Goal: Task Accomplishment & Management: Use online tool/utility

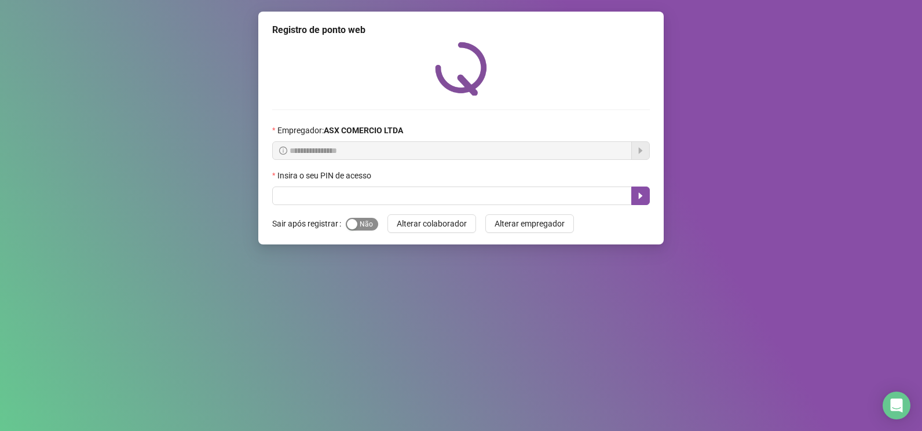
drag, startPoint x: 0, startPoint y: 0, endPoint x: 357, endPoint y: 219, distance: 419.1
click at [357, 219] on span "Sim Não" at bounding box center [362, 224] width 32 height 13
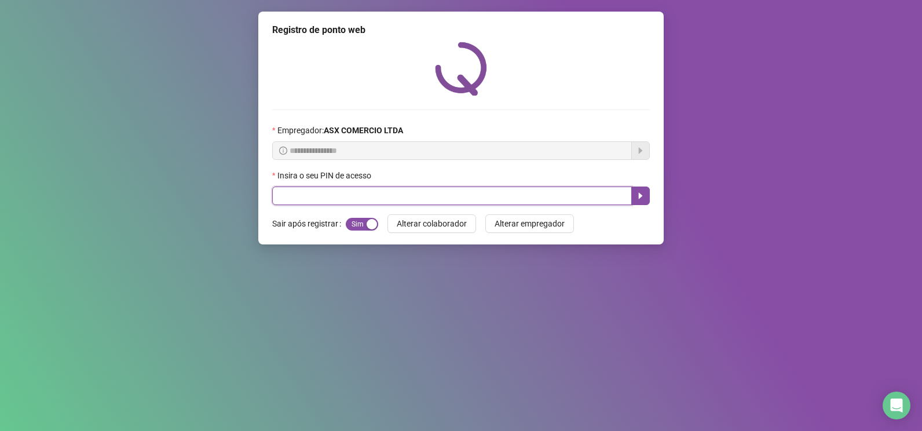
click at [390, 204] on input "text" at bounding box center [452, 195] width 360 height 19
type input "*****"
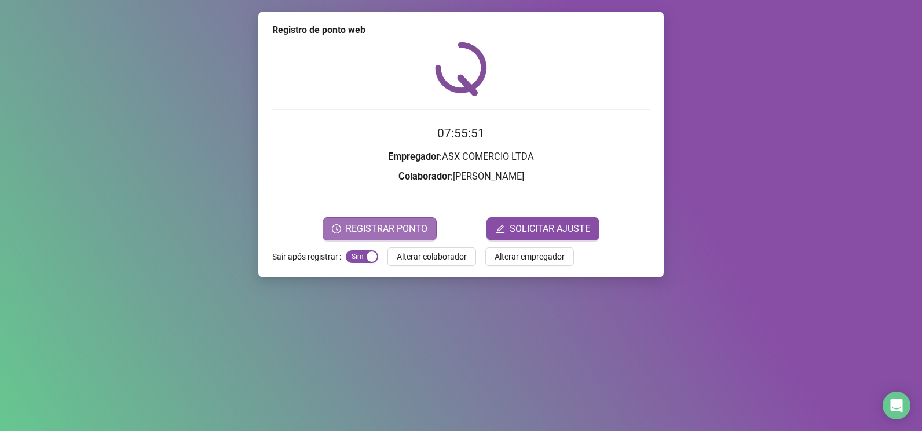
click at [387, 226] on span "REGISTRAR PONTO" at bounding box center [387, 229] width 82 height 14
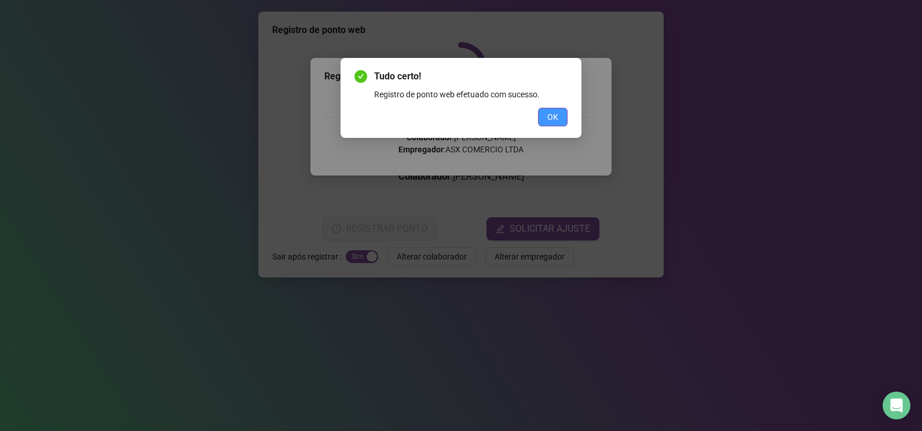
click at [550, 125] on button "OK" at bounding box center [553, 117] width 30 height 19
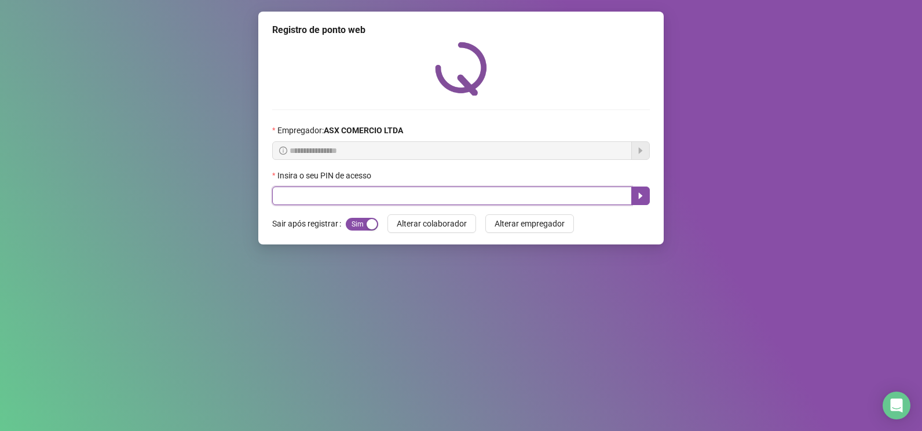
click at [502, 189] on input "text" at bounding box center [452, 195] width 360 height 19
type input "*****"
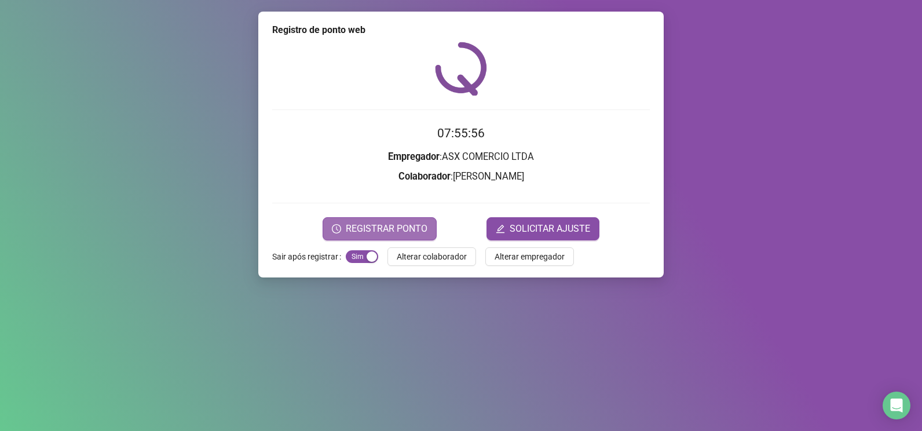
click at [394, 226] on span "REGISTRAR PONTO" at bounding box center [387, 229] width 82 height 14
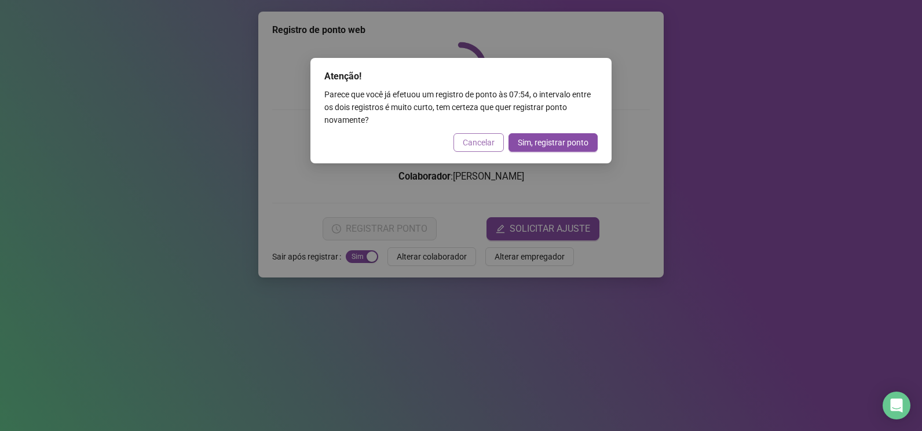
click at [485, 148] on span "Cancelar" at bounding box center [479, 142] width 32 height 13
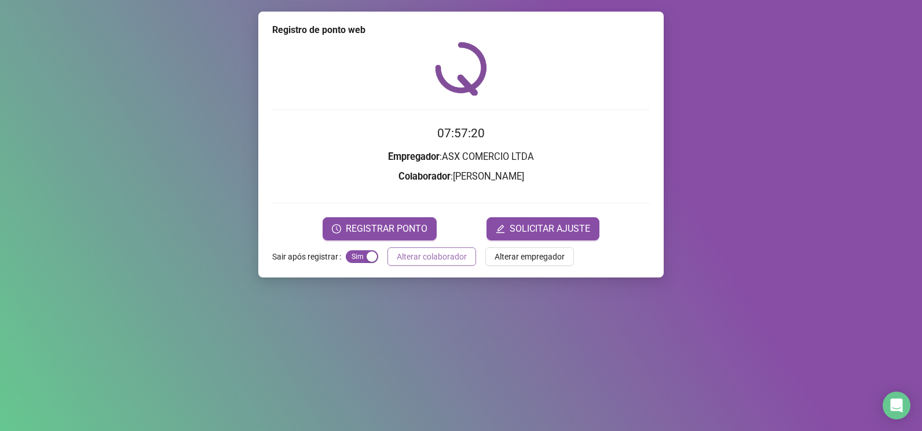
click at [458, 263] on button "Alterar colaborador" at bounding box center [431, 256] width 89 height 19
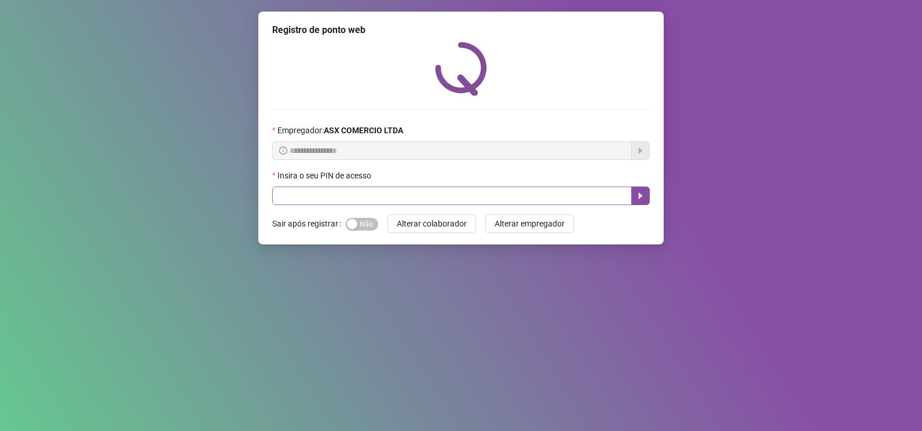
drag, startPoint x: 361, startPoint y: 229, endPoint x: 393, endPoint y: 202, distance: 41.5
click at [363, 228] on span "Sim Não" at bounding box center [362, 224] width 32 height 13
click at [393, 202] on input "text" at bounding box center [452, 195] width 360 height 19
type input "*****"
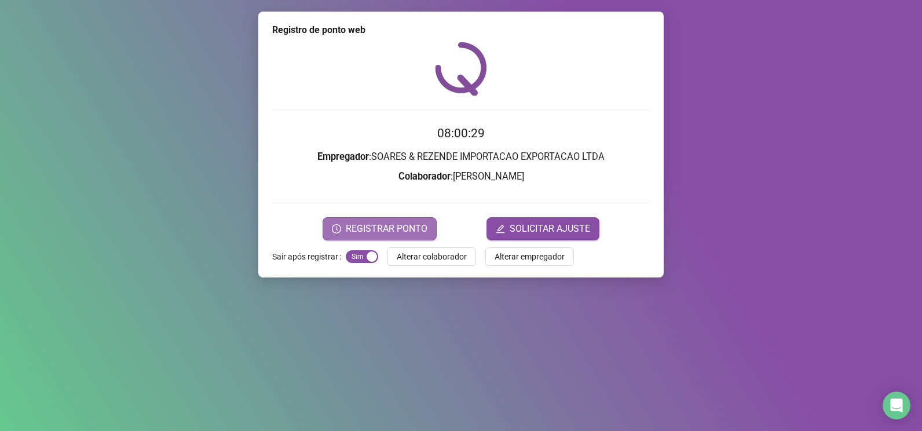
click at [399, 223] on span "REGISTRAR PONTO" at bounding box center [387, 229] width 82 height 14
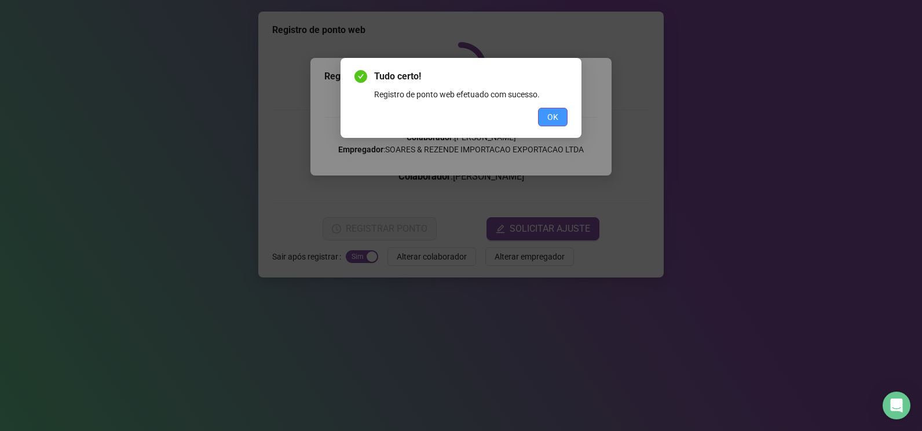
drag, startPoint x: 552, startPoint y: 116, endPoint x: 505, endPoint y: 157, distance: 62.0
click at [551, 119] on span "OK" at bounding box center [552, 117] width 11 height 13
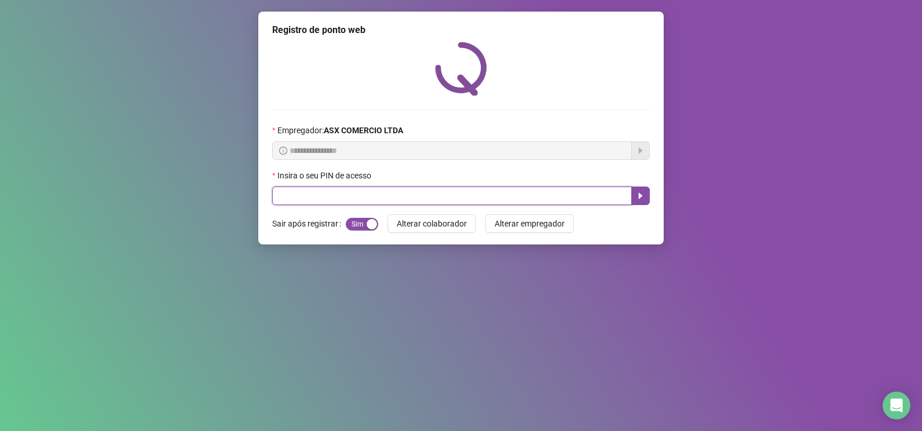
click at [413, 200] on input "text" at bounding box center [452, 195] width 360 height 19
type input "*****"
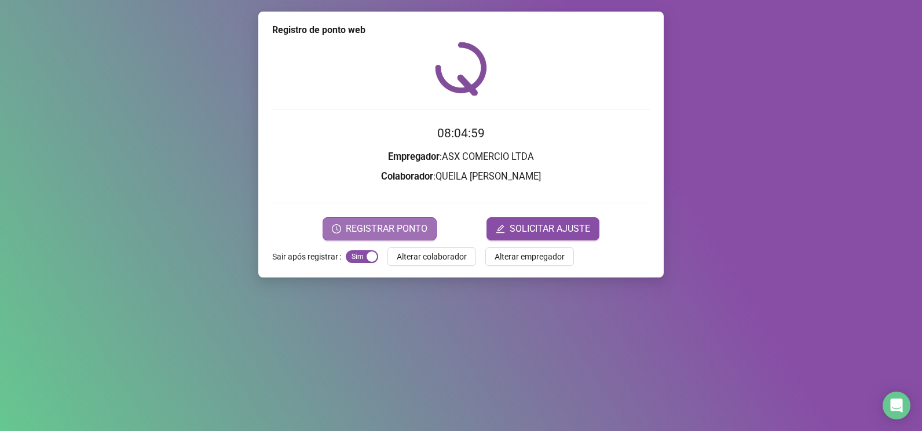
click at [413, 223] on span "REGISTRAR PONTO" at bounding box center [387, 229] width 82 height 14
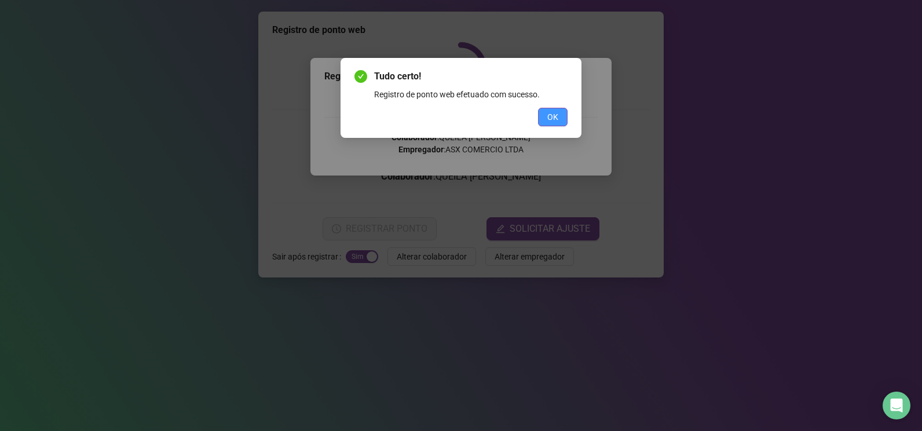
click at [546, 125] on button "OK" at bounding box center [553, 117] width 30 height 19
